Goal: Information Seeking & Learning: Learn about a topic

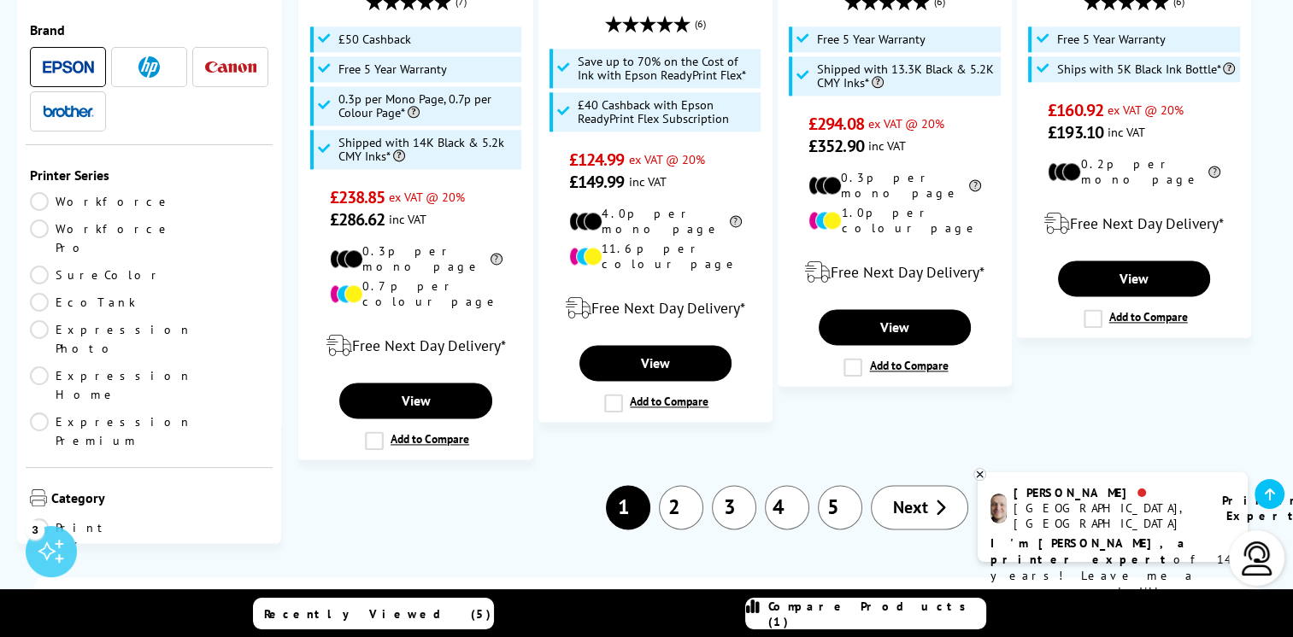
scroll to position [2307, 0]
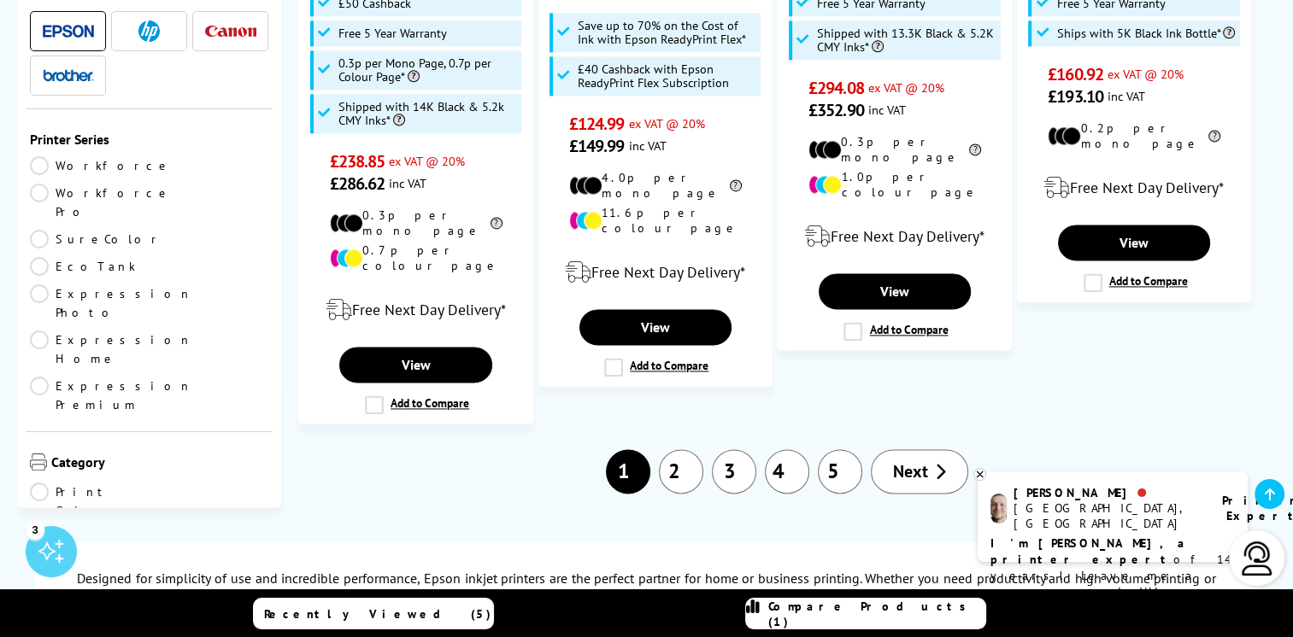
click at [683, 449] on link "2" at bounding box center [681, 471] width 44 height 44
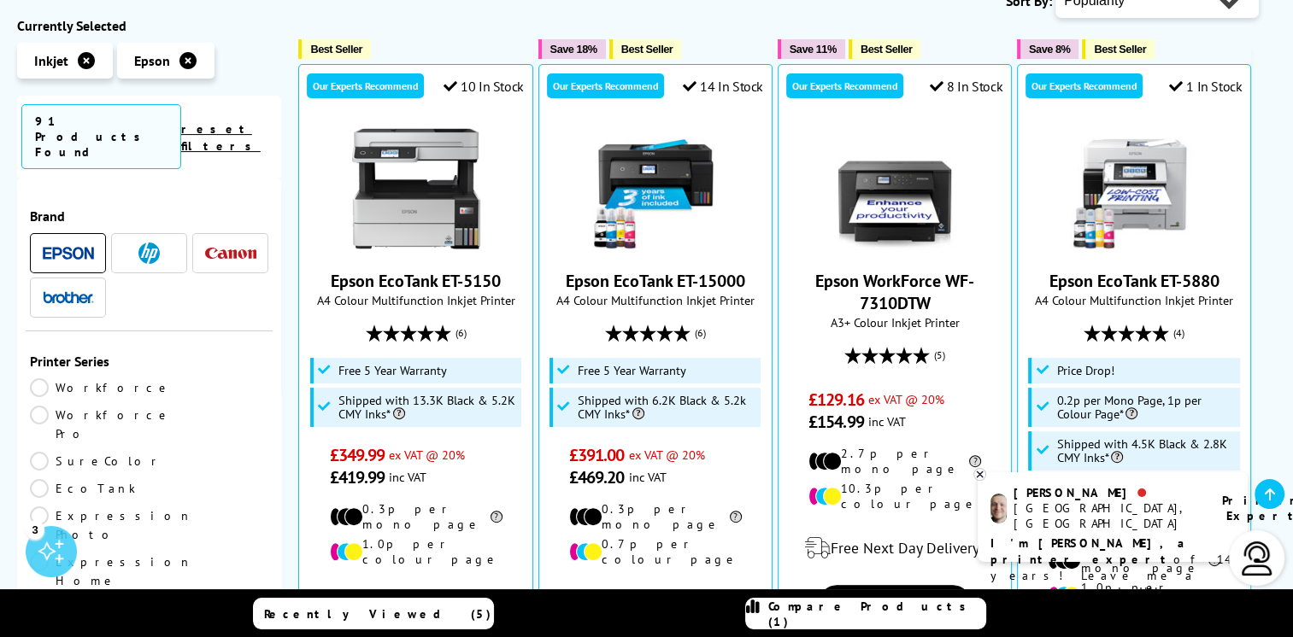
click at [150, 479] on link "EcoTank" at bounding box center [90, 488] width 120 height 19
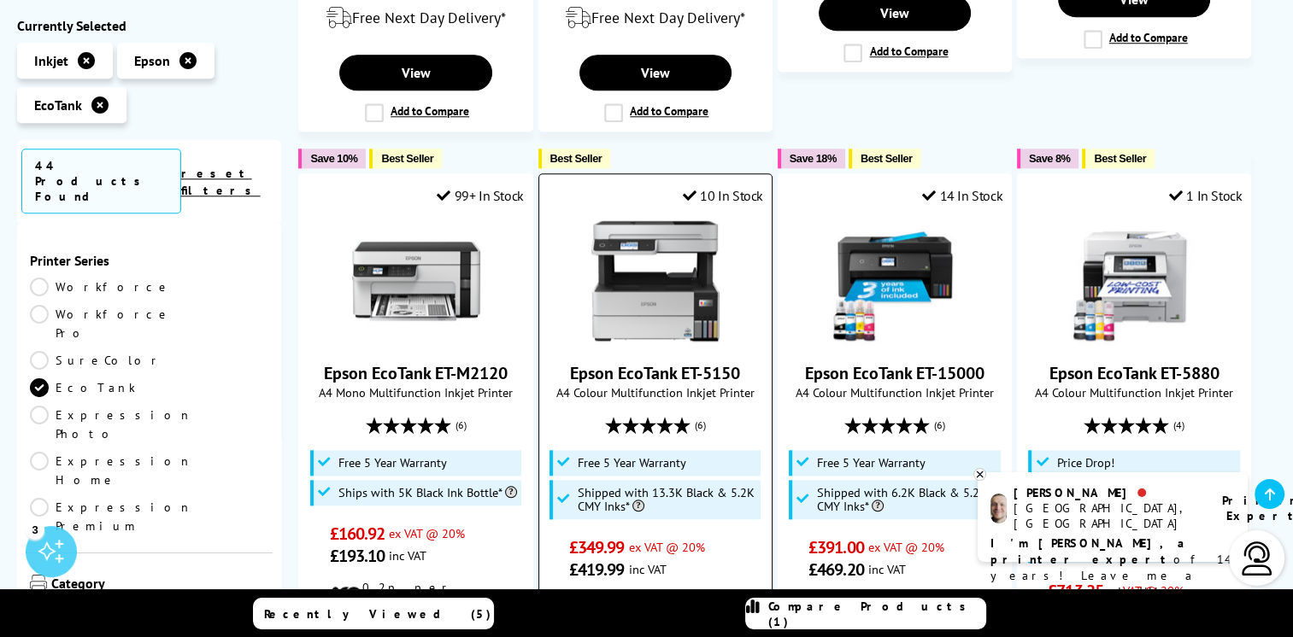
scroll to position [1794, 0]
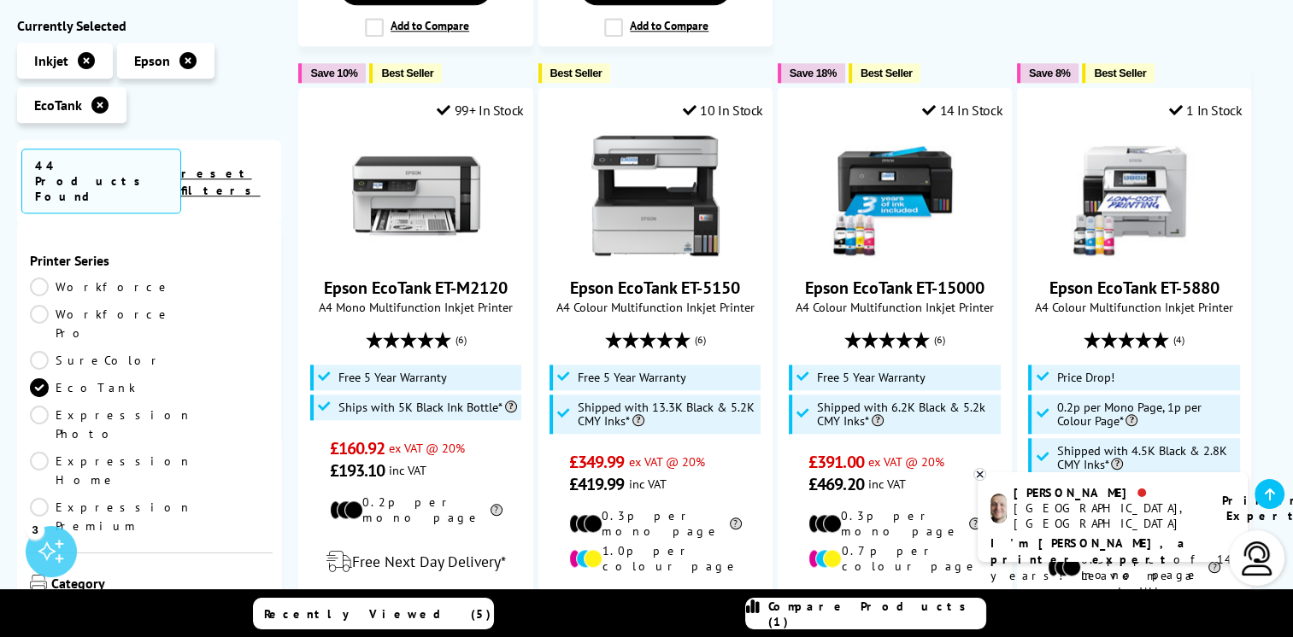
click at [981, 474] on icon at bounding box center [979, 474] width 11 height 13
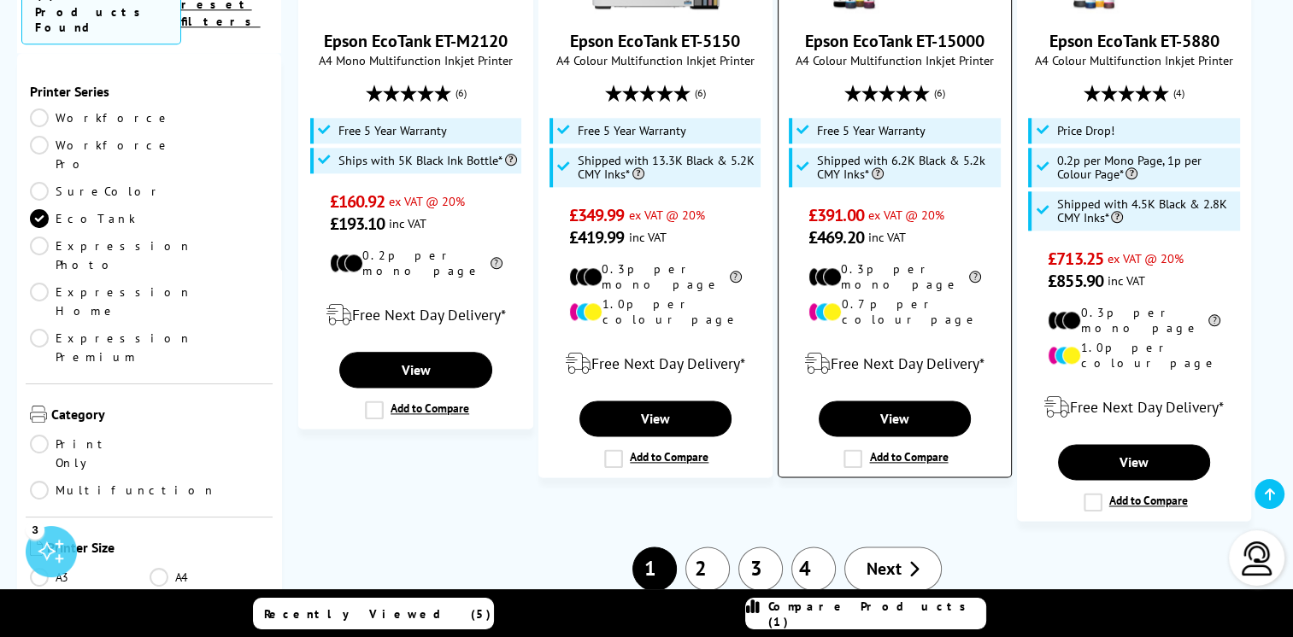
scroll to position [2050, 0]
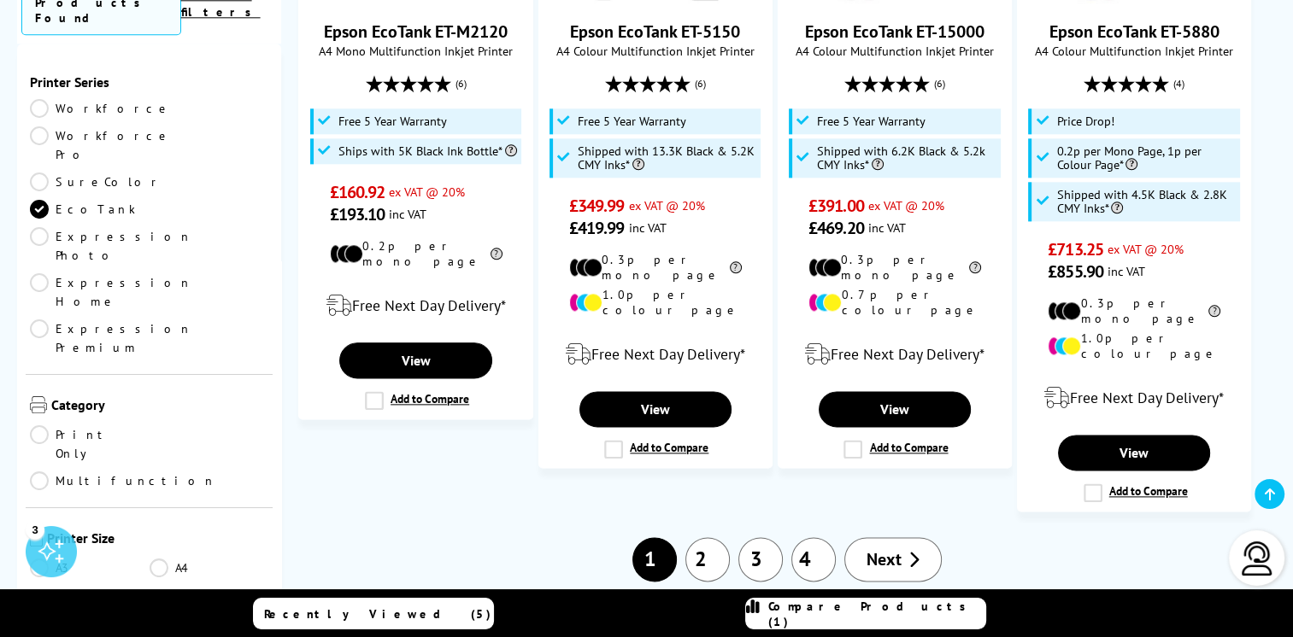
click at [711, 537] on link "2" at bounding box center [707, 559] width 44 height 44
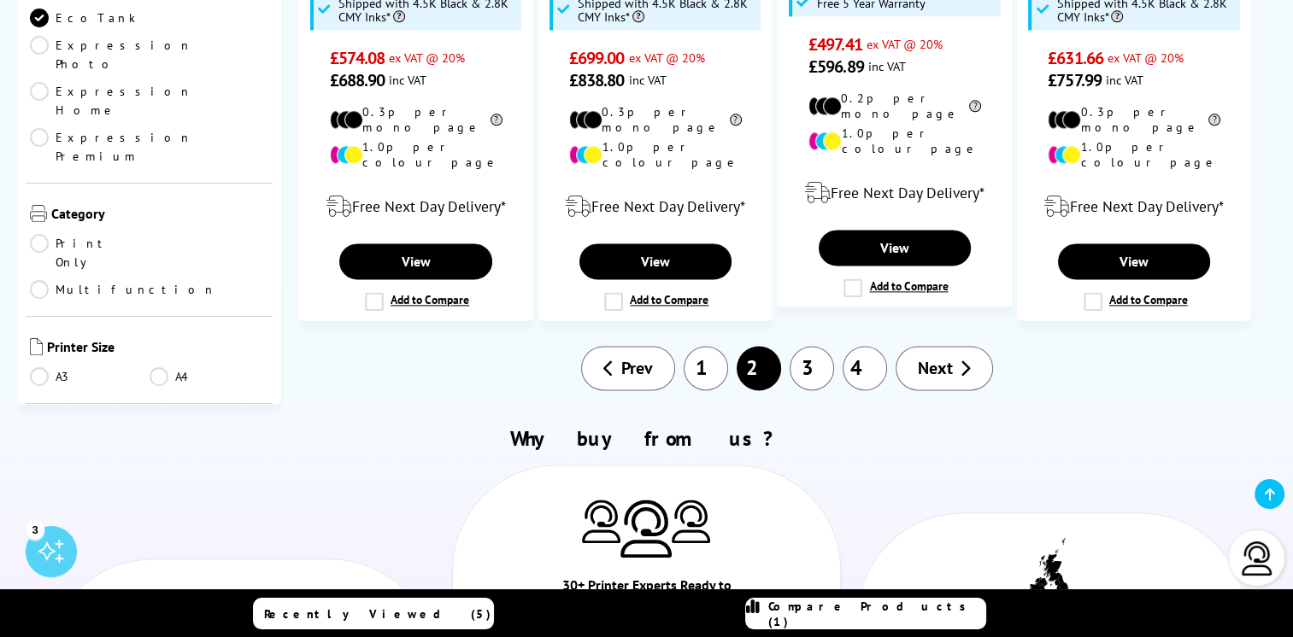
scroll to position [2221, 0]
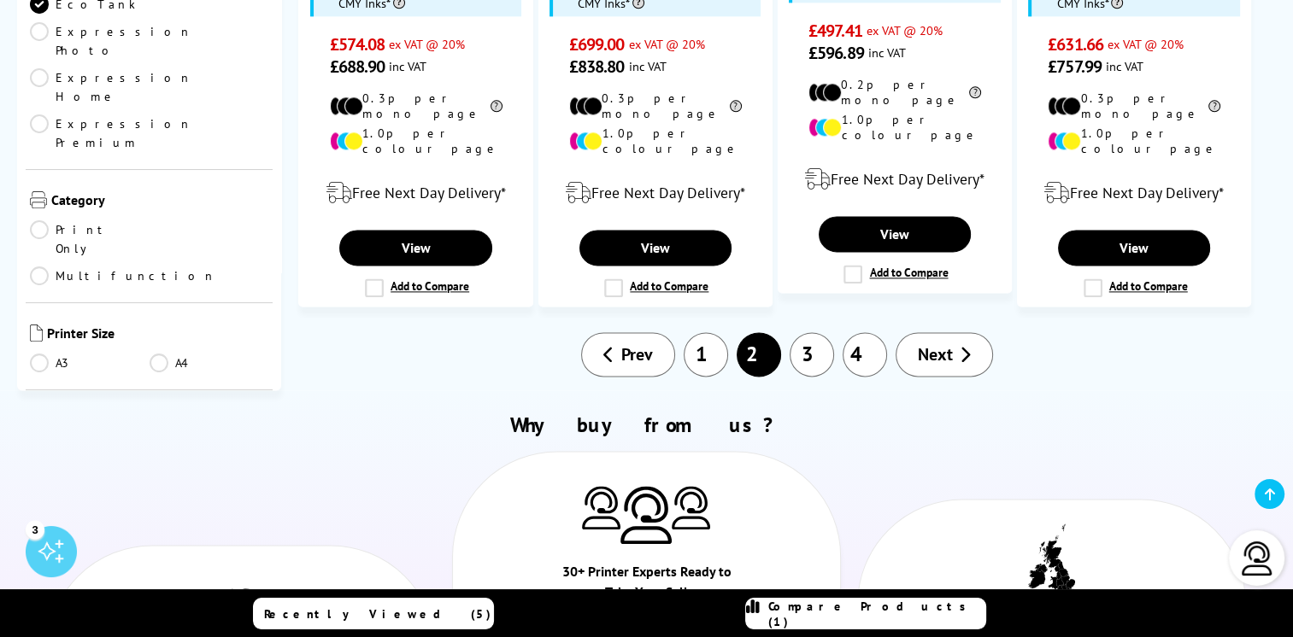
click at [817, 332] on link "3" at bounding box center [811, 354] width 44 height 44
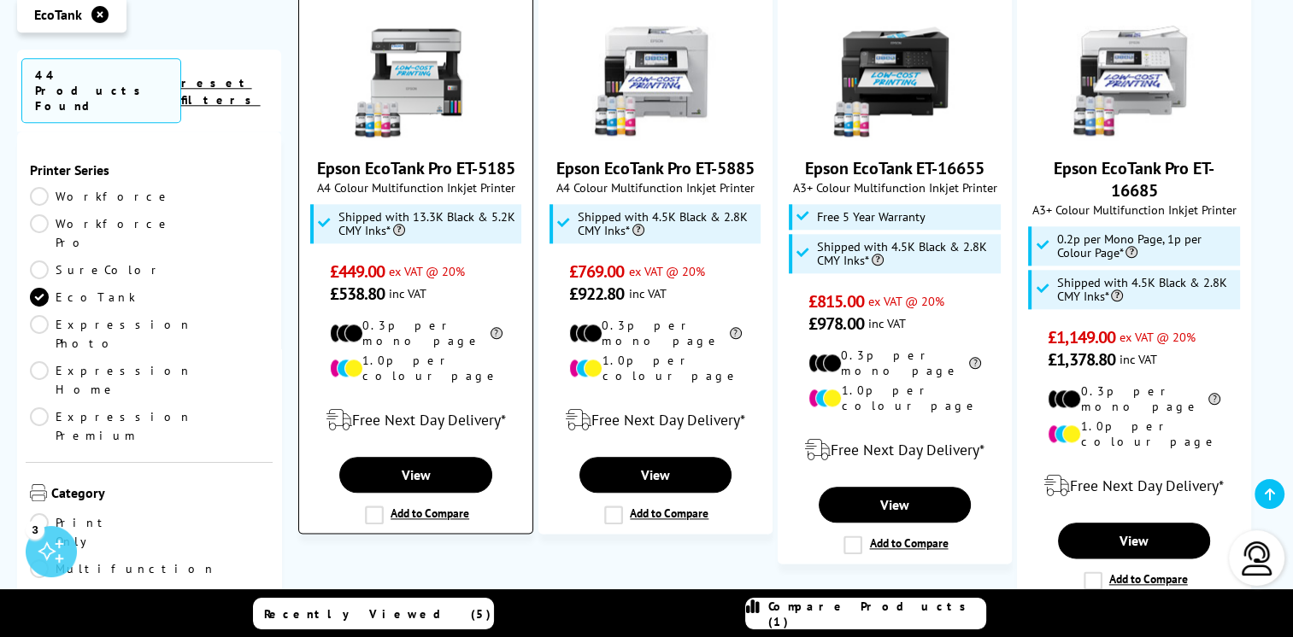
scroll to position [1965, 0]
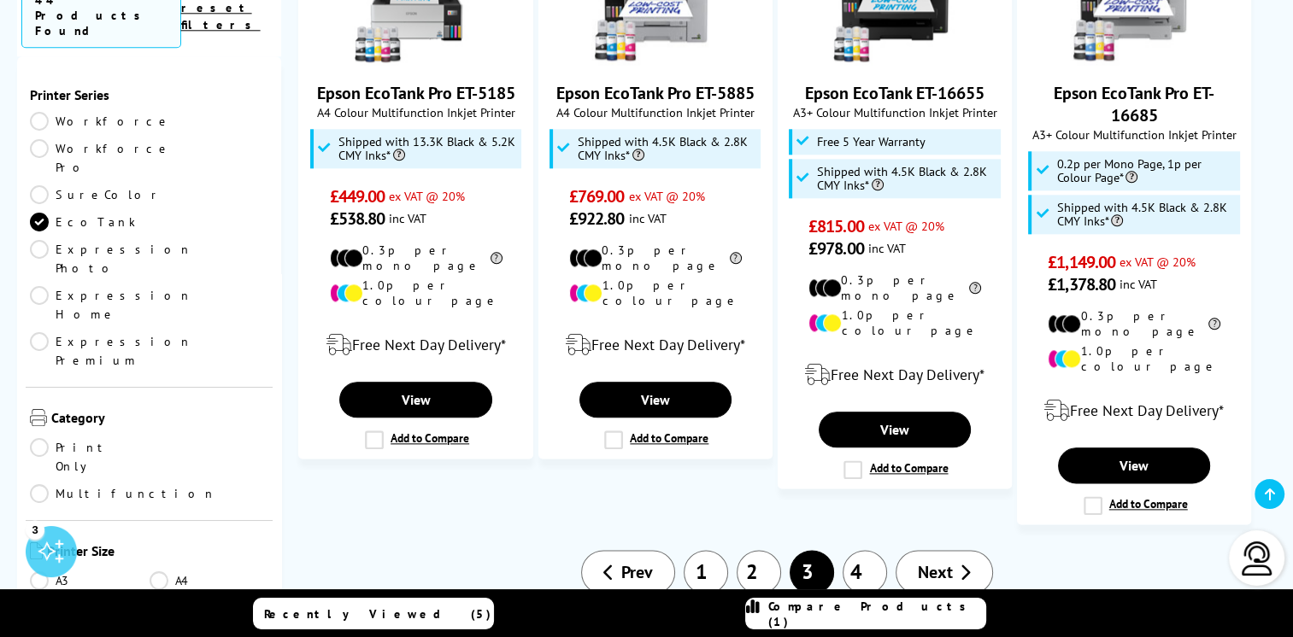
click at [871, 550] on link "4" at bounding box center [864, 572] width 44 height 44
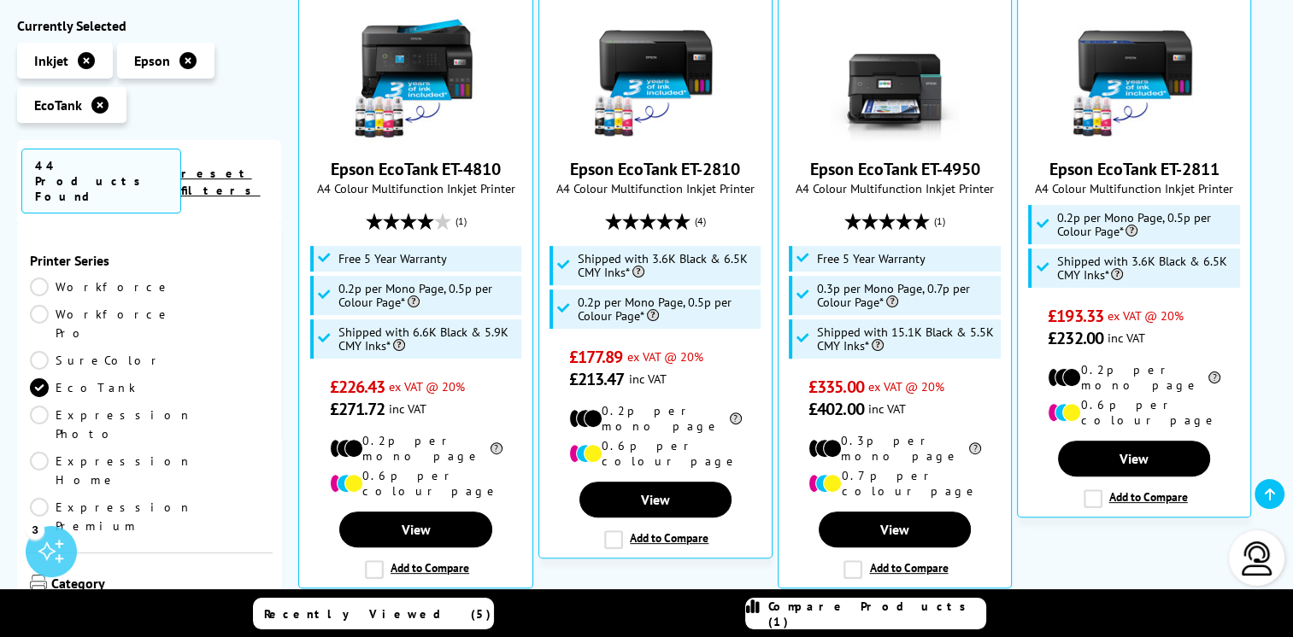
scroll to position [427, 0]
